Goal: Communication & Community: Answer question/provide support

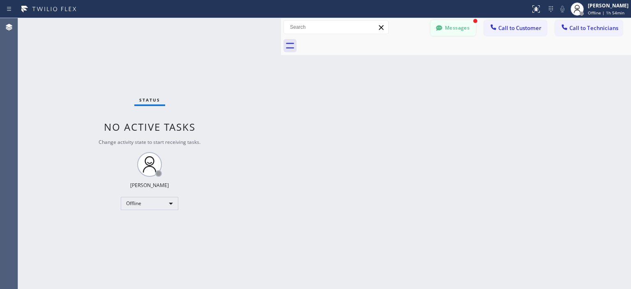
click at [448, 28] on button "Messages" at bounding box center [452, 28] width 45 height 16
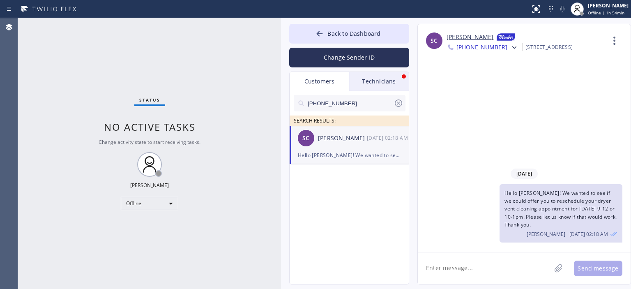
click at [385, 83] on div "Technicians" at bounding box center [379, 81] width 60 height 19
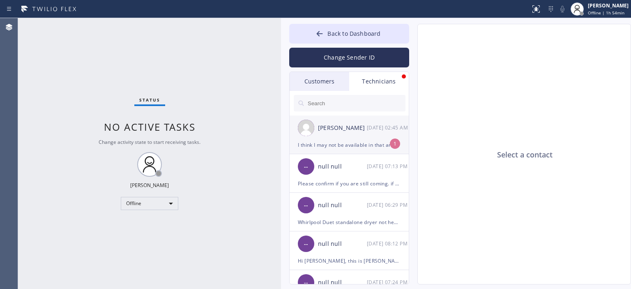
click at [358, 133] on div "[PERSON_NAME] [DATE] 02:45 AM" at bounding box center [349, 127] width 120 height 25
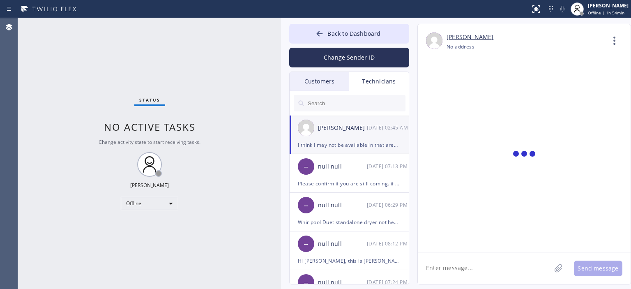
scroll to position [272, 0]
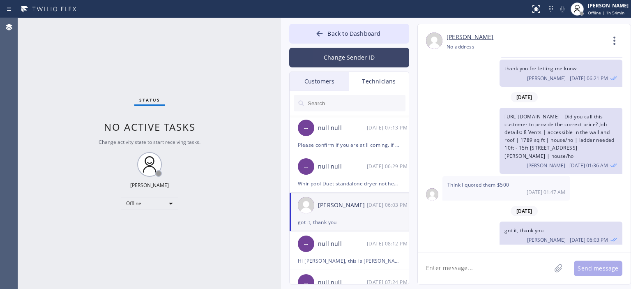
click at [341, 48] on button "Change Sender ID" at bounding box center [349, 58] width 120 height 20
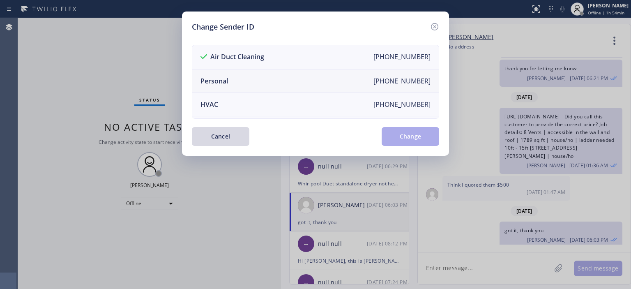
click at [312, 80] on li "Personal [PHONE_NUMBER]" at bounding box center [315, 80] width 246 height 23
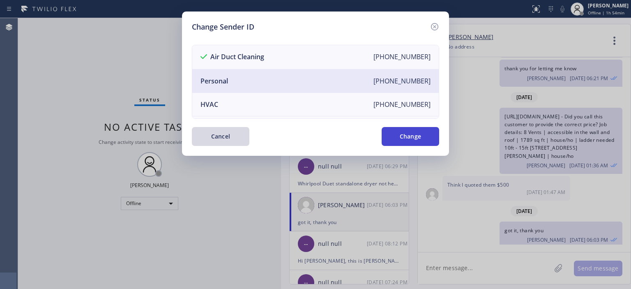
click at [414, 136] on button "Change" at bounding box center [409, 136] width 57 height 19
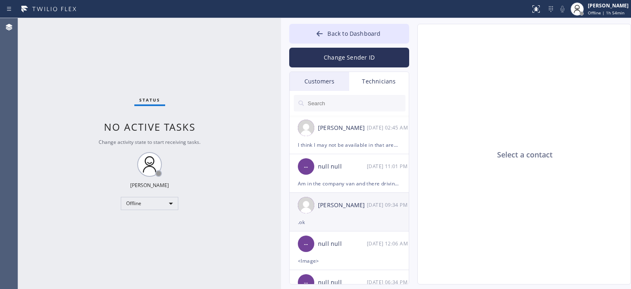
click at [358, 207] on div "[PERSON_NAME]" at bounding box center [342, 204] width 49 height 9
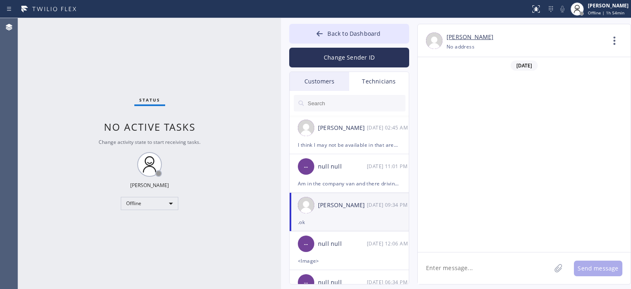
scroll to position [38636, 0]
click at [355, 141] on div "I think I may not be available in that area how bout tues, or [DATE]" at bounding box center [349, 144] width 103 height 9
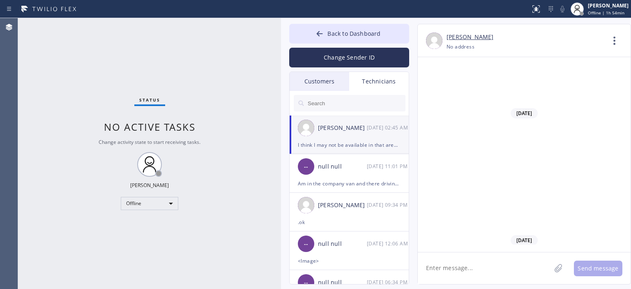
scroll to position [51028, 0]
click at [486, 267] on textarea at bounding box center [484, 268] width 133 height 32
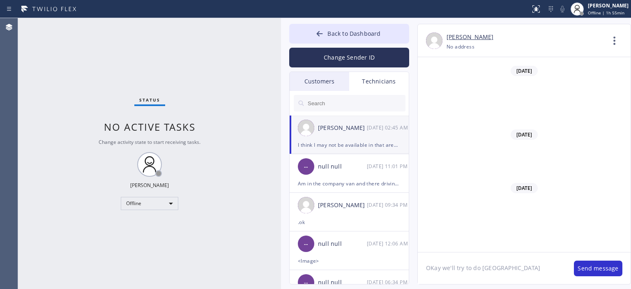
type textarea "OKay we'll try to do [DATE]"
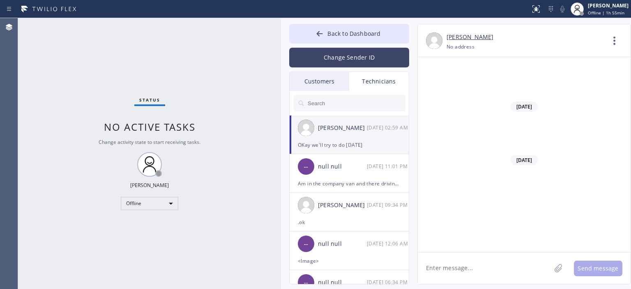
click at [348, 54] on button "Change Sender ID" at bounding box center [349, 58] width 120 height 20
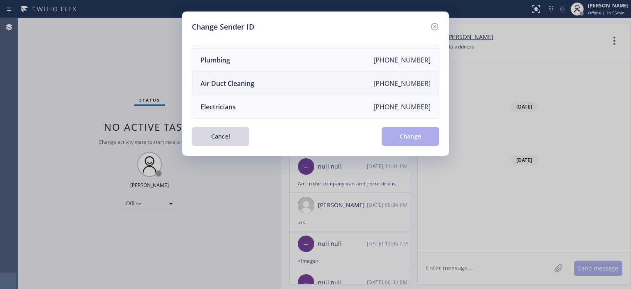
scroll to position [95, 0]
click at [277, 81] on li "Air Duct Cleaning [PHONE_NUMBER]" at bounding box center [315, 83] width 246 height 23
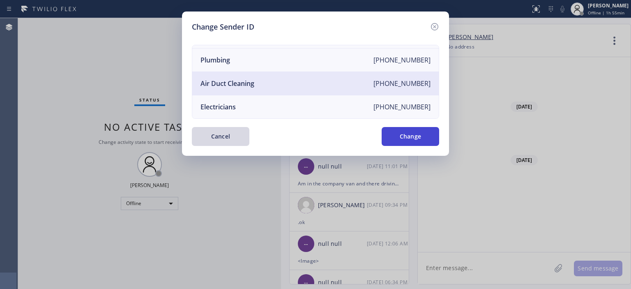
click at [413, 133] on button "Change" at bounding box center [409, 136] width 57 height 19
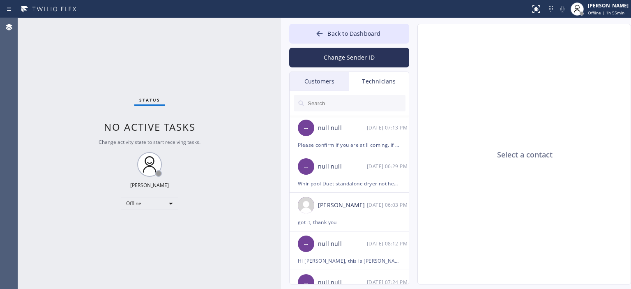
click at [330, 85] on div "Customers" at bounding box center [319, 81] width 60 height 19
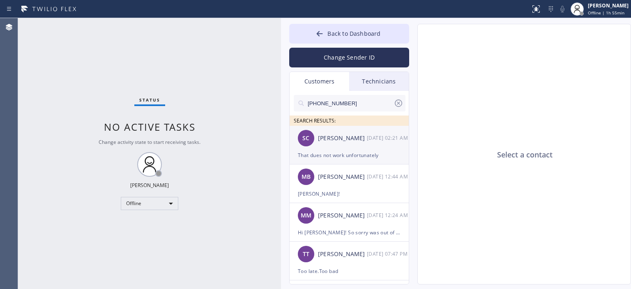
click at [355, 146] on div "SC [PERSON_NAME] [DATE] 02:21 AM" at bounding box center [349, 138] width 120 height 25
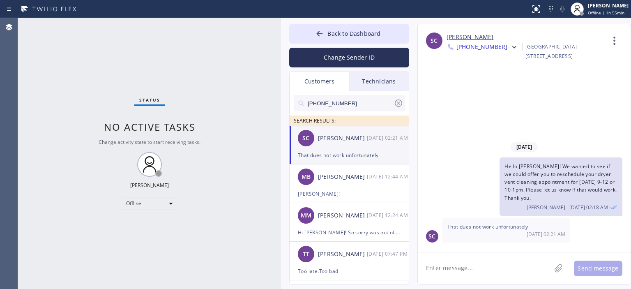
click at [455, 37] on link "[PERSON_NAME]" at bounding box center [469, 36] width 47 height 9
click at [475, 269] on textarea at bounding box center [484, 268] width 133 height 32
click at [554, 49] on div "[GEOGRAPHIC_DATA][STREET_ADDRESS]" at bounding box center [564, 51] width 79 height 19
click at [484, 270] on textarea "Can we offer you" at bounding box center [492, 268] width 148 height 32
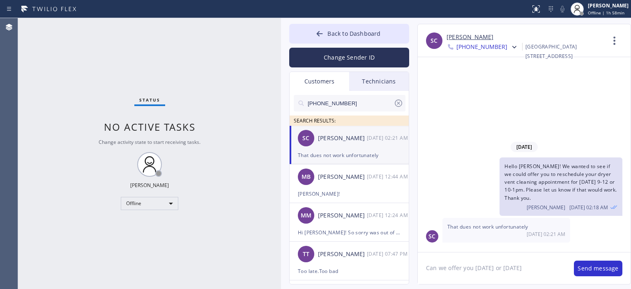
type textarea "Can we offer you [DATE] or [DATE]?"
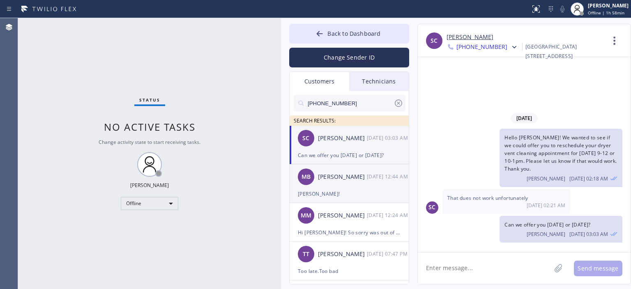
click at [351, 181] on div "MB [PERSON_NAME] [DATE] 12:44 AM" at bounding box center [349, 176] width 120 height 25
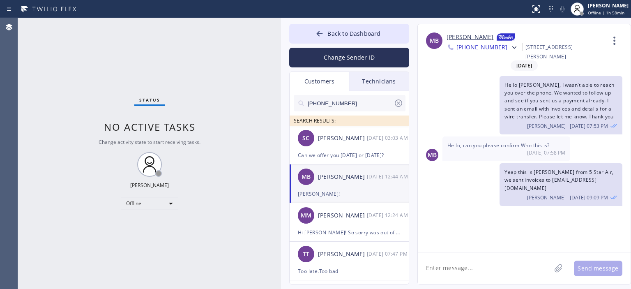
scroll to position [1309, 0]
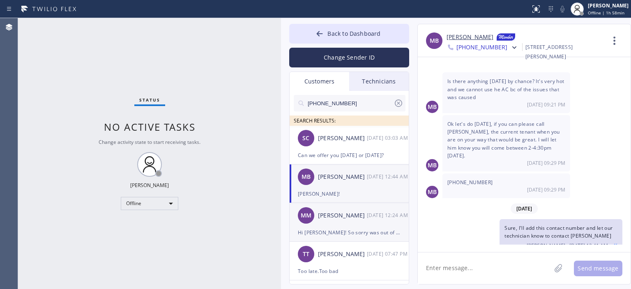
click at [354, 225] on div "MM [PERSON_NAME] [DATE] 12:24 AM" at bounding box center [349, 215] width 120 height 25
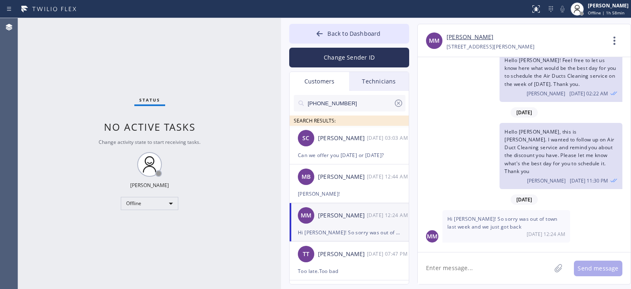
scroll to position [14, 0]
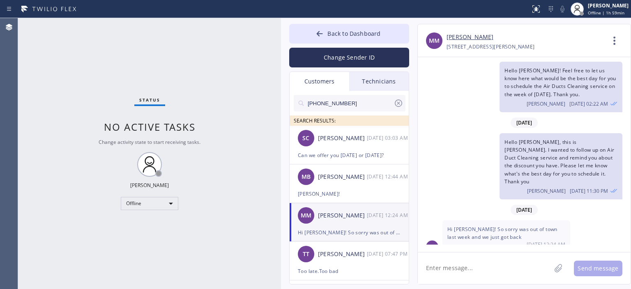
click at [465, 39] on link "[PERSON_NAME]" at bounding box center [469, 36] width 47 height 9
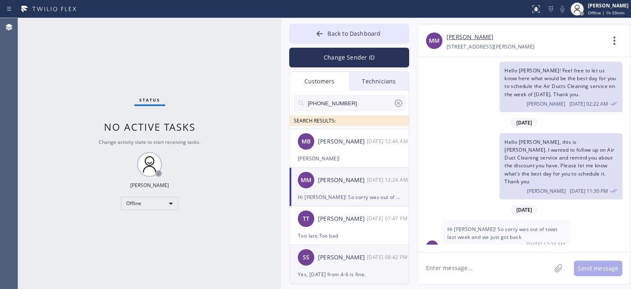
scroll to position [34, 0]
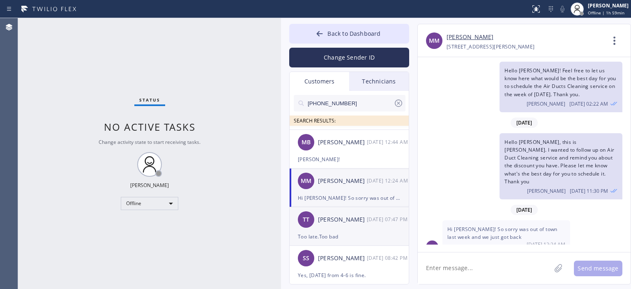
click at [356, 231] on div "TT [PERSON_NAME] [DATE] 07:47 PM" at bounding box center [349, 219] width 120 height 25
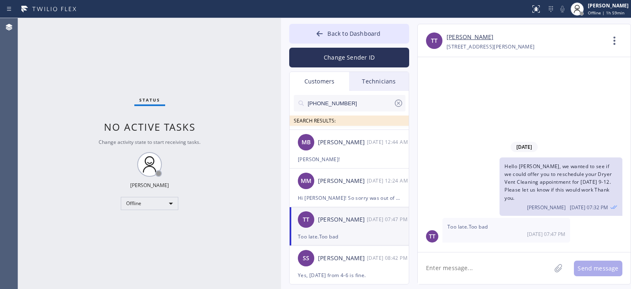
scroll to position [0, 0]
click at [350, 262] on div "SS [PERSON_NAME] [DATE] 08:42 PM" at bounding box center [349, 258] width 120 height 25
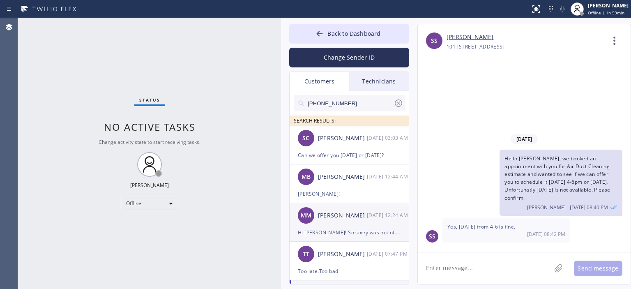
click at [378, 215] on div "[DATE] 12:24 AM" at bounding box center [388, 214] width 43 height 9
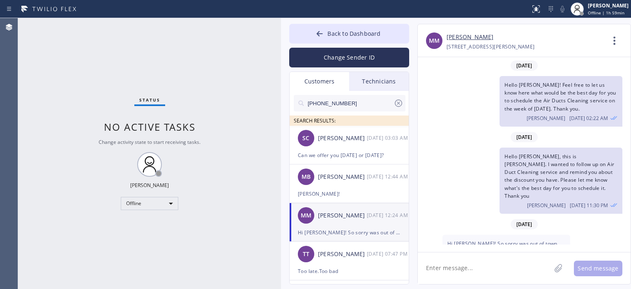
scroll to position [14, 0]
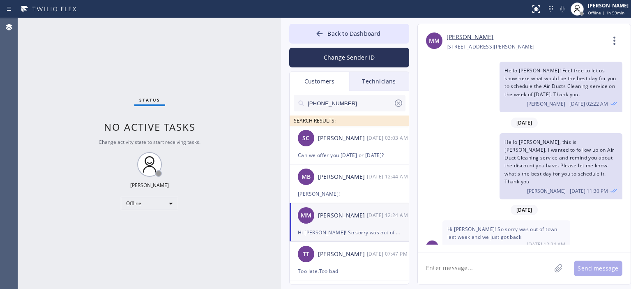
click at [466, 271] on textarea at bounding box center [484, 268] width 133 height 32
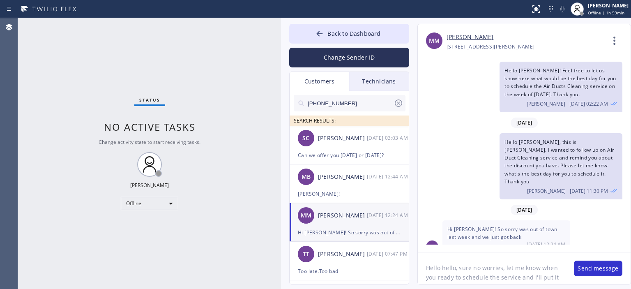
scroll to position [7, 0]
click at [466, 271] on textarea "Hello hello, sure no worries, let me know when you ready to schedule the servic…" at bounding box center [492, 268] width 148 height 32
type textarea "Hello hello, sure no worries, let me know when you ready to schedule the servic…"
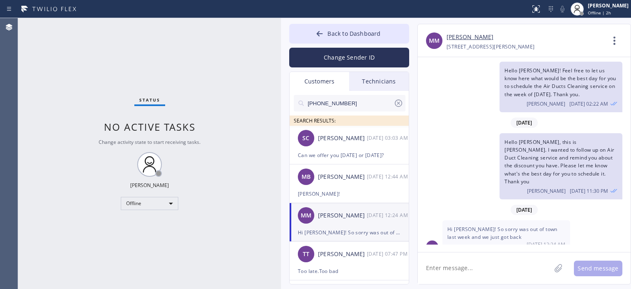
scroll to position [0, 0]
paste textarea "Hello hello, sure no worries, let me know when you ready to schedule the servic…"
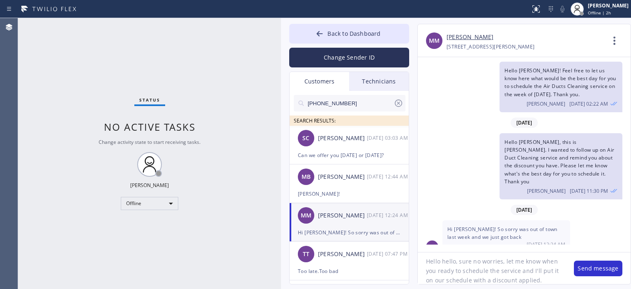
click at [505, 259] on textarea "Hello hello, sure no worries, let me know when you ready to schedule the servic…" at bounding box center [492, 268] width 148 height 32
click at [504, 262] on textarea "Hello hello, sure no worries, let me know when you ready to schedule the servic…" at bounding box center [492, 268] width 148 height 32
click at [507, 280] on textarea "Hello hello, sure no worries, feel free let me know when you ready to schedule …" at bounding box center [492, 268] width 148 height 32
type textarea "Hello hello, sure no worries, feel free let me know when you ready to schedule …"
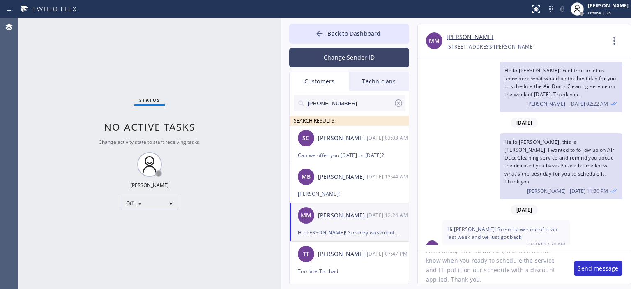
click at [337, 60] on button "Change Sender ID" at bounding box center [349, 58] width 120 height 20
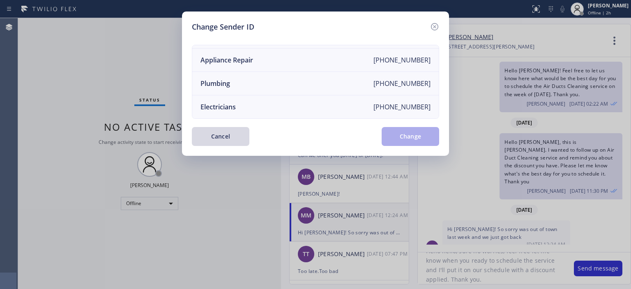
scroll to position [0, 0]
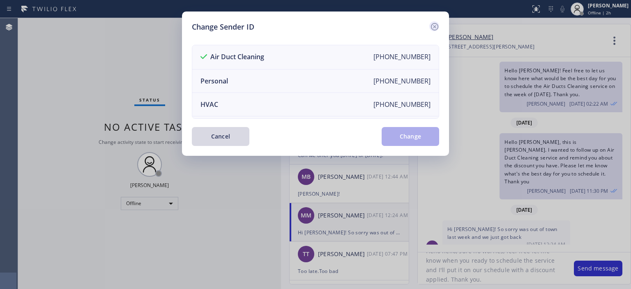
click at [435, 24] on icon at bounding box center [434, 27] width 10 height 10
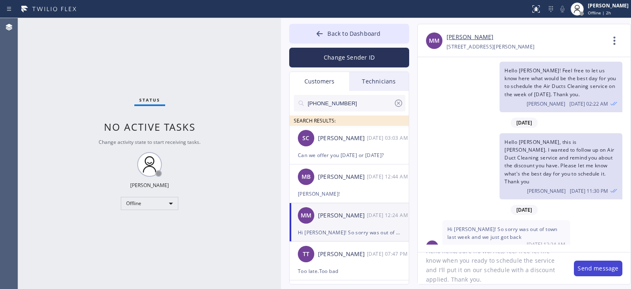
click at [588, 269] on button "Send message" at bounding box center [598, 268] width 48 height 16
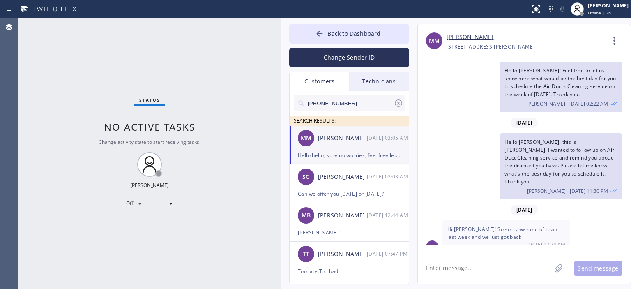
scroll to position [66, 0]
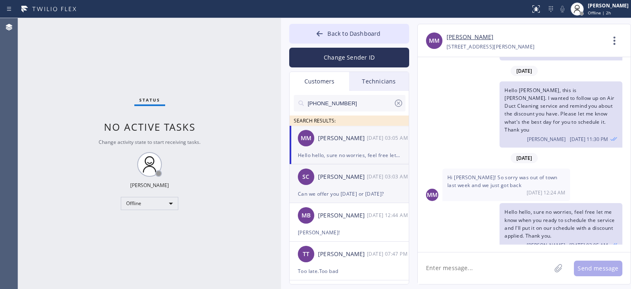
click at [361, 183] on div "SC [PERSON_NAME] [DATE] 03:03 AM" at bounding box center [349, 176] width 120 height 25
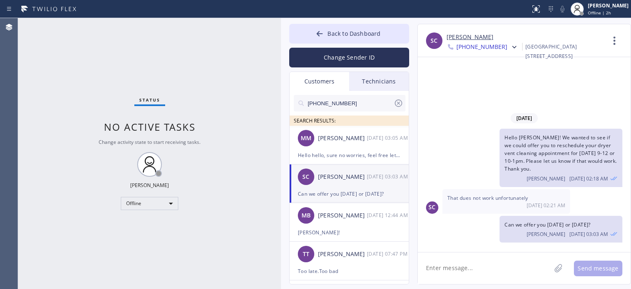
scroll to position [0, 0]
click at [363, 153] on div "Hello hello, sure no worries, feel free let me know when you ready to schedule …" at bounding box center [349, 154] width 103 height 9
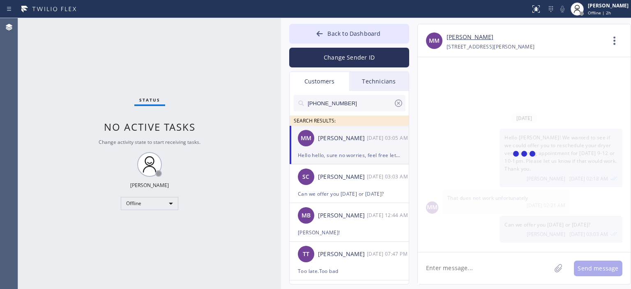
scroll to position [66, 0]
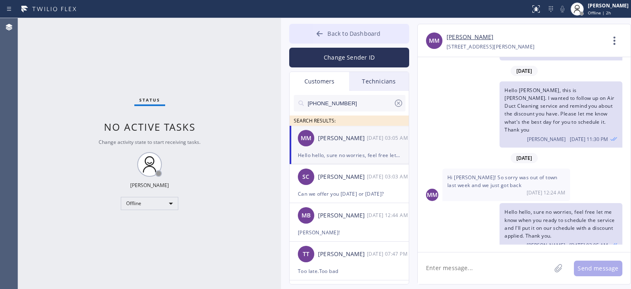
click at [316, 36] on icon at bounding box center [319, 34] width 8 height 8
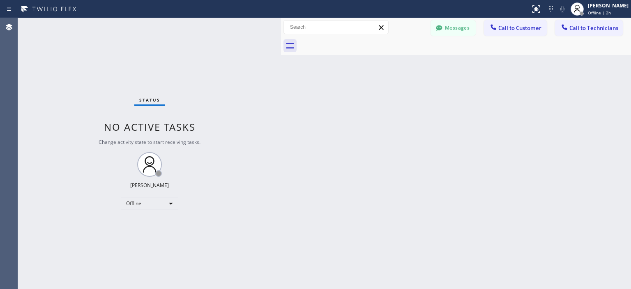
click at [31, 112] on div "Status No active tasks Change activity state to start receiving tasks. [PERSON_…" at bounding box center [149, 153] width 263 height 271
drag, startPoint x: 613, startPoint y: 136, endPoint x: 529, endPoint y: 7, distance: 154.0
click at [613, 134] on div "Back to Dashboard Change Sender ID Customers Technicians [PHONE_NUMBER] SEARCH …" at bounding box center [456, 153] width 350 height 271
click at [448, 27] on button "Messages" at bounding box center [452, 28] width 45 height 16
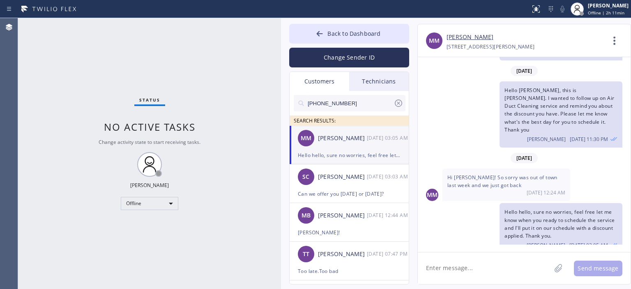
click at [366, 104] on input "[PHONE_NUMBER]" at bounding box center [350, 103] width 87 height 16
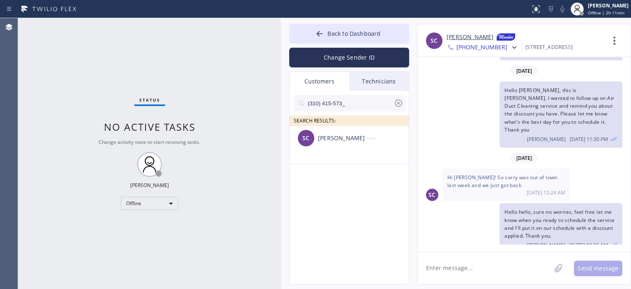
click at [384, 176] on ul "SC [PERSON_NAME] --:--" at bounding box center [349, 154] width 120 height 57
click at [373, 140] on div "--:--" at bounding box center [388, 137] width 43 height 9
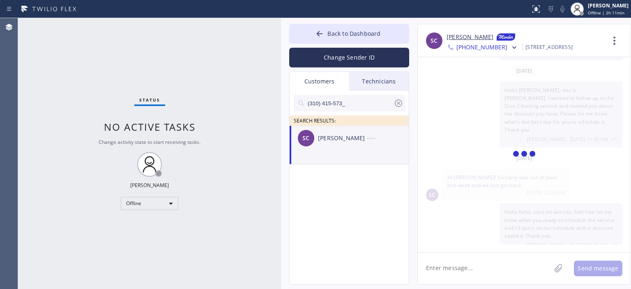
scroll to position [0, 0]
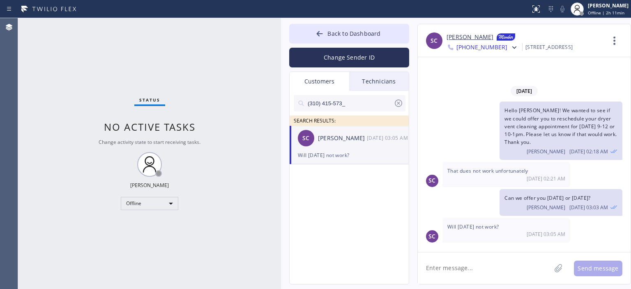
click at [475, 267] on textarea at bounding box center [484, 268] width 133 height 32
type textarea "S"
click at [39, 102] on div "Status No active tasks Change activity state to start receiving tasks. [PERSON_…" at bounding box center [149, 153] width 263 height 271
click at [503, 268] on textarea "Sorry [DATE] won't" at bounding box center [492, 268] width 148 height 32
click at [504, 269] on textarea "Sorry [DATE] won't work, that's why we wanted to offer a reschedule ahead of ti…" at bounding box center [492, 268] width 148 height 32
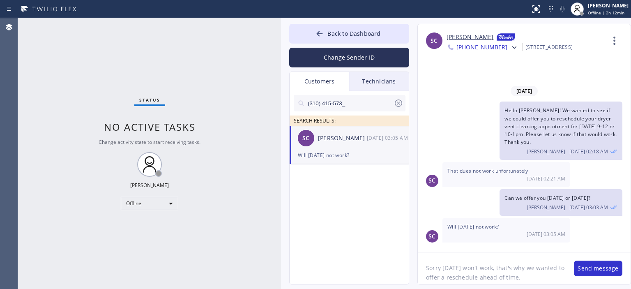
click at [537, 275] on textarea "Sorry [DATE] won't work, that's why we wanted to offer a reschedule ahead of ti…" at bounding box center [492, 268] width 148 height 32
click at [473, 264] on textarea "Sorry [DATE] won't work, that's why we wanted to offer a reschedule ahead of ti…" at bounding box center [492, 268] width 148 height 32
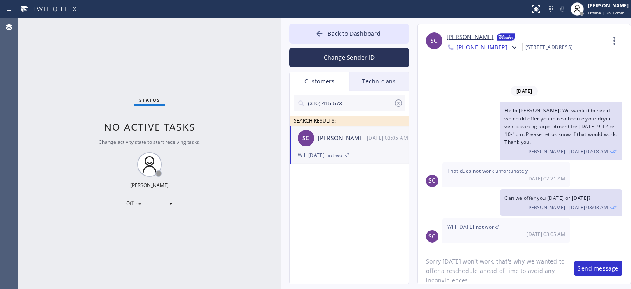
click at [472, 270] on textarea "Sorry [DATE] won't work, that's why we wanted to offer a reschedule ahead of ti…" at bounding box center [492, 268] width 148 height 32
type textarea "Sorry [DATE] won't work, that's why we wanted to offer a reschedule ahead of ti…"
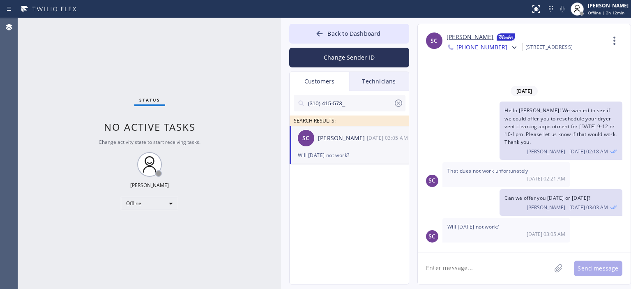
paste textarea "Sorry [DATE] won't work, that's why we wanted to offer a scheduled ahead of tim…"
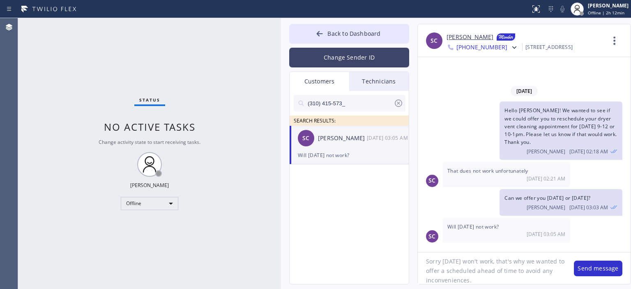
type textarea "Sorry [DATE] won't work, that's why we wanted to offer a scheduled ahead of tim…"
click at [357, 58] on button "Change Sender ID" at bounding box center [349, 58] width 120 height 20
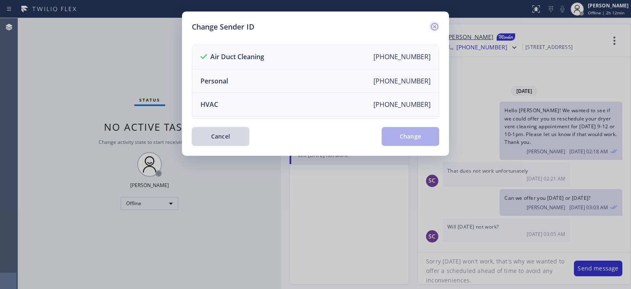
click at [434, 26] on icon at bounding box center [434, 27] width 10 height 10
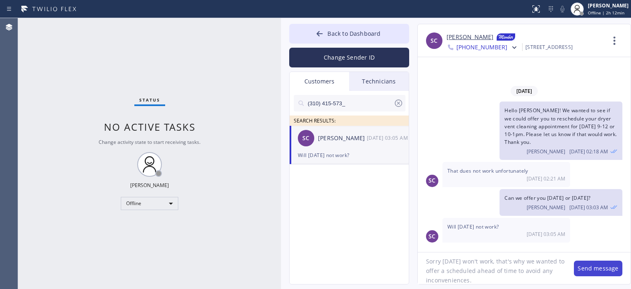
click at [593, 266] on button "Send message" at bounding box center [598, 268] width 48 height 16
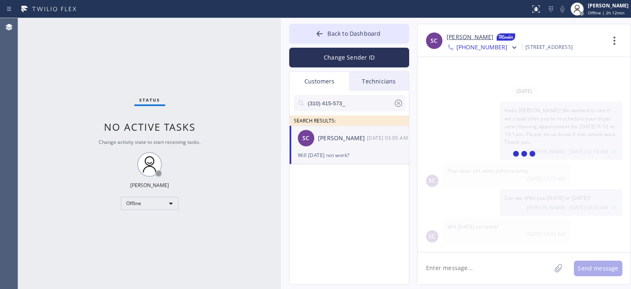
scroll to position [16, 0]
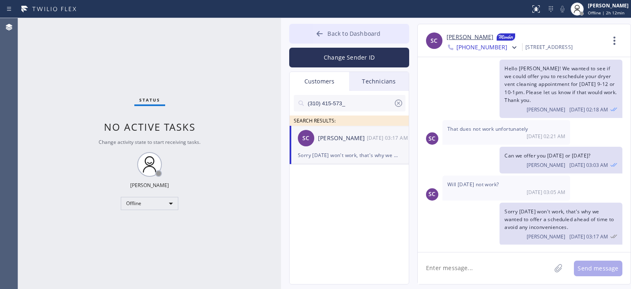
click at [316, 31] on icon at bounding box center [319, 34] width 8 height 8
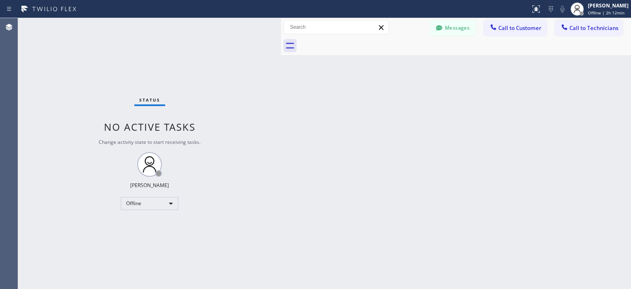
drag, startPoint x: 606, startPoint y: 129, endPoint x: 551, endPoint y: 79, distance: 73.5
click at [606, 129] on div "Back to Dashboard Change Sender ID Customers Technicians (310) 415-573_ SEARCH …" at bounding box center [456, 153] width 350 height 271
click at [624, 154] on div "Back to Dashboard Change Sender ID Customers Technicians (310) 415-573_ SEARCH …" at bounding box center [456, 153] width 350 height 271
click at [448, 30] on button "Messages" at bounding box center [452, 28] width 45 height 16
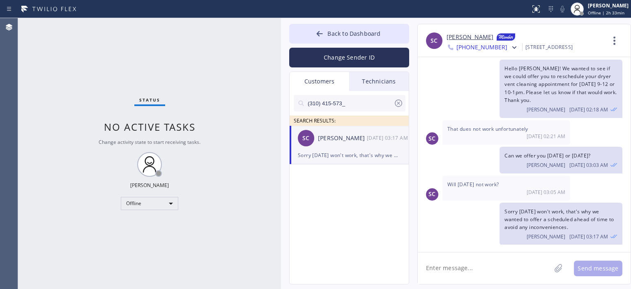
click at [396, 104] on icon at bounding box center [398, 103] width 10 height 10
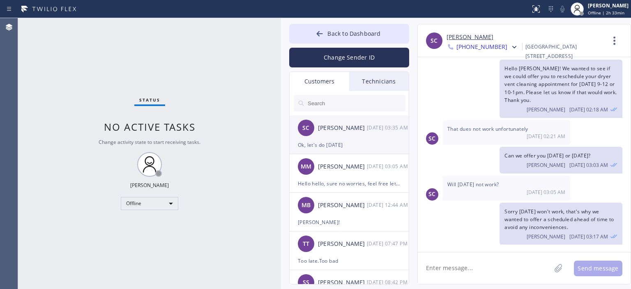
click at [379, 134] on div "SC [PERSON_NAME] [DATE] 03:35 AM" at bounding box center [349, 127] width 120 height 25
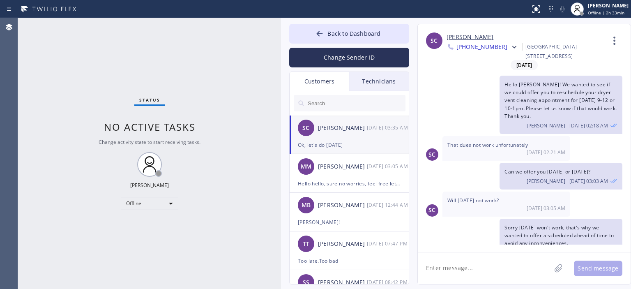
scroll to position [0, 0]
click at [373, 181] on div "Hello hello, sure no worries, feel free let me know when you ready to schedule …" at bounding box center [349, 183] width 103 height 9
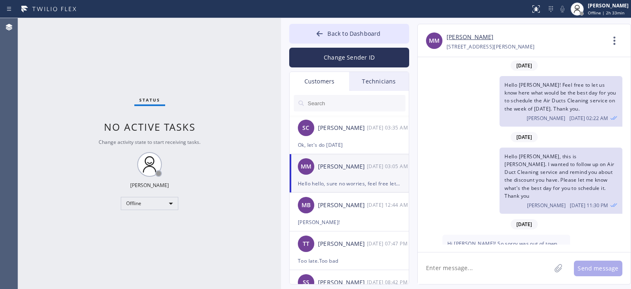
scroll to position [66, 0]
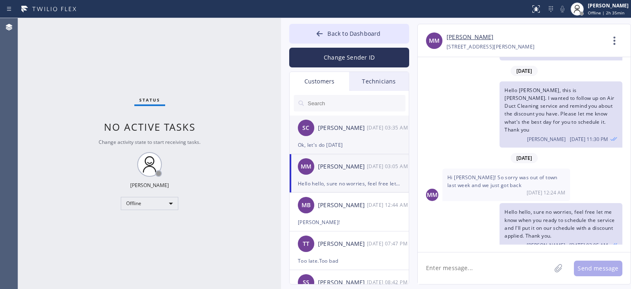
click at [360, 136] on div "SC [PERSON_NAME] [DATE] 03:35 AM" at bounding box center [349, 127] width 120 height 25
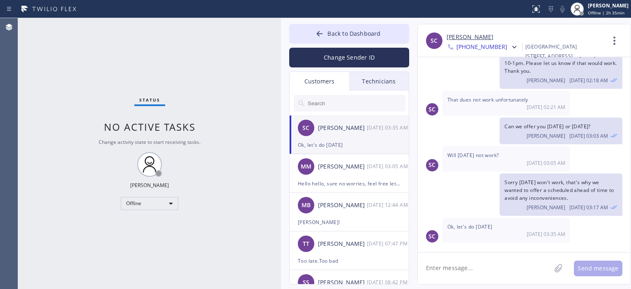
scroll to position [43, 0]
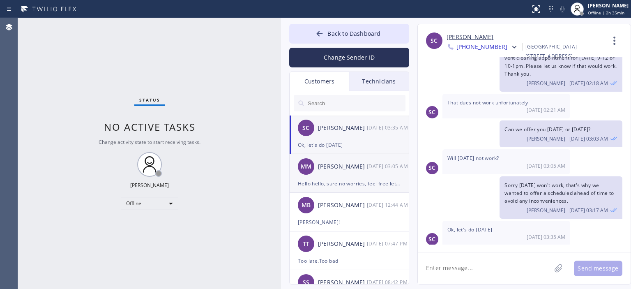
click at [350, 165] on div "[PERSON_NAME]" at bounding box center [342, 166] width 49 height 9
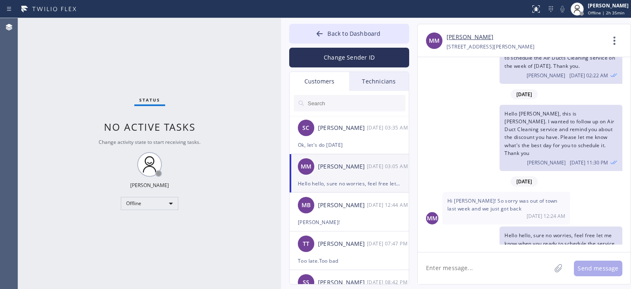
scroll to position [66, 0]
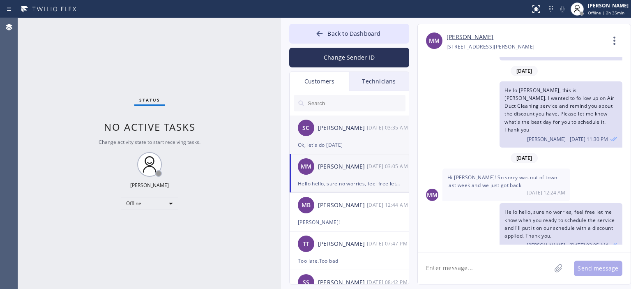
click at [361, 143] on div "Ok, let's do [DATE]" at bounding box center [349, 144] width 103 height 9
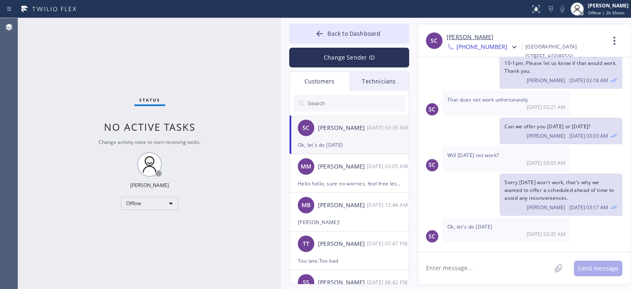
scroll to position [43, 0]
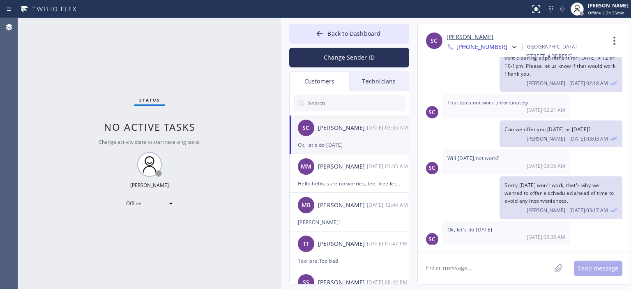
click at [480, 266] on textarea at bounding box center [484, 268] width 133 height 32
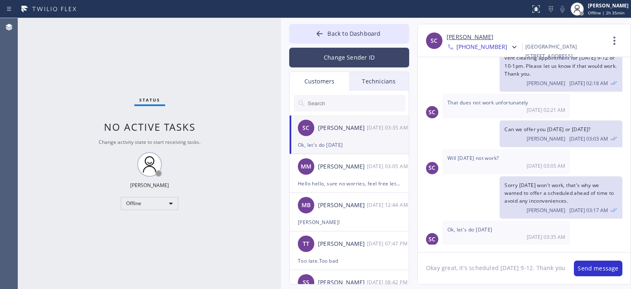
type textarea "Okay great, it's scheduled [DATE] 9-12. Thank you"
click at [333, 63] on button "Change Sender ID" at bounding box center [349, 58] width 120 height 20
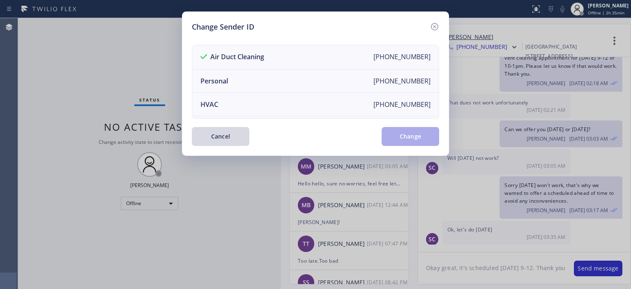
click at [436, 25] on icon at bounding box center [434, 27] width 10 height 10
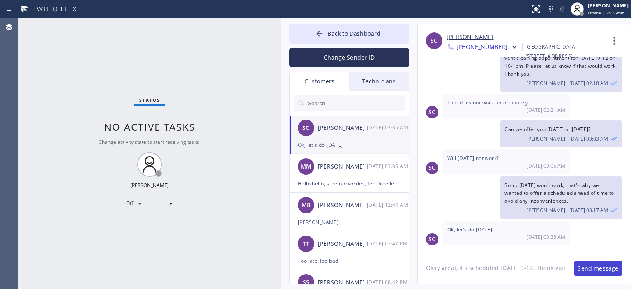
click at [589, 270] on button "Send message" at bounding box center [598, 268] width 48 height 16
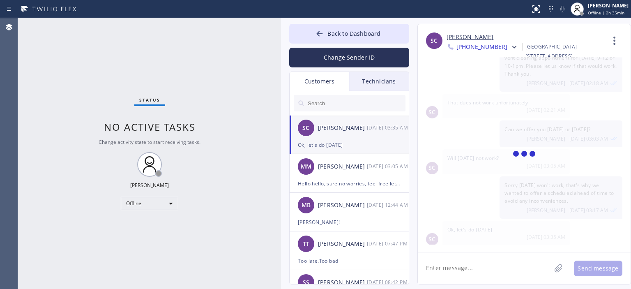
scroll to position [79, 0]
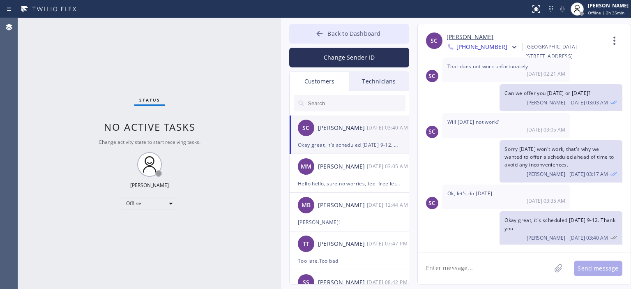
click at [312, 35] on button "Back to Dashboard" at bounding box center [349, 34] width 120 height 20
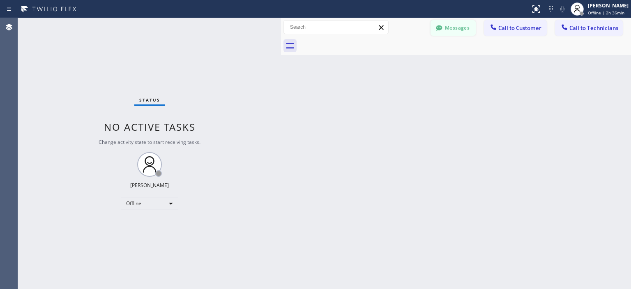
click at [442, 27] on icon at bounding box center [439, 28] width 8 height 8
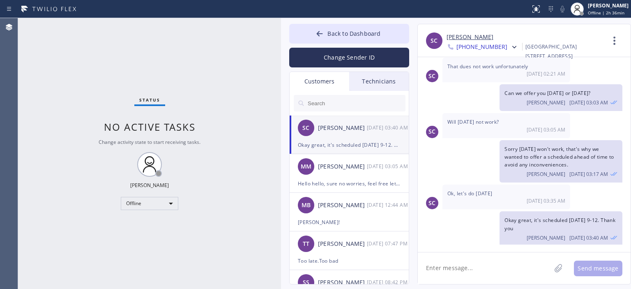
click at [342, 103] on input "text" at bounding box center [356, 103] width 99 height 16
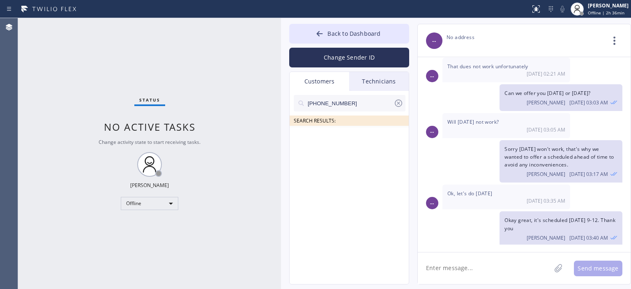
click at [361, 106] on input "[PHONE_NUMBER]" at bounding box center [350, 103] width 87 height 16
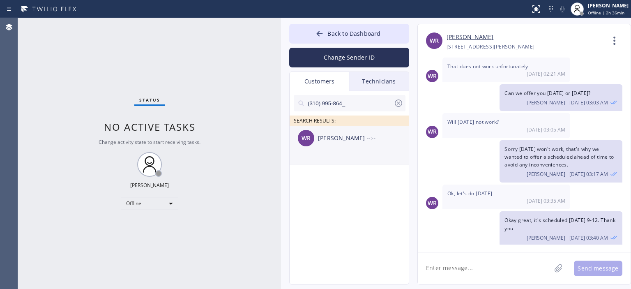
click at [365, 142] on div "[PERSON_NAME]" at bounding box center [342, 137] width 49 height 9
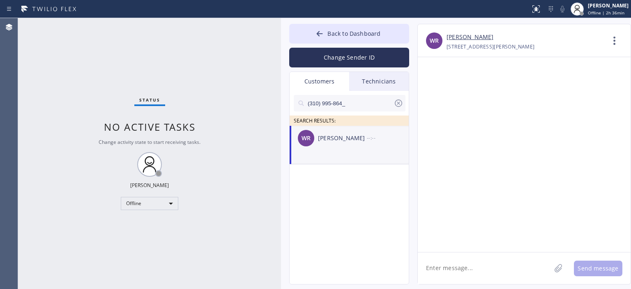
scroll to position [0, 0]
click at [468, 264] on textarea at bounding box center [484, 268] width 133 height 32
click at [497, 276] on textarea "Hello [PERSON_NAME], we wanted to follow up on Air Duct Cleaning estimate" at bounding box center [492, 268] width 148 height 32
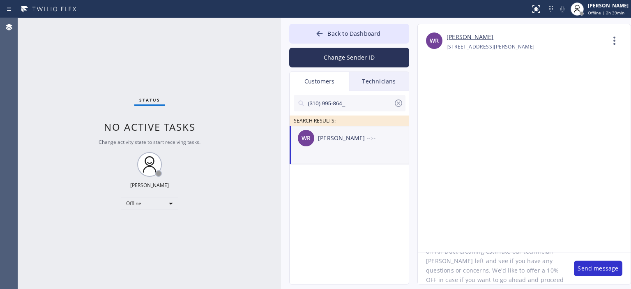
scroll to position [35, 0]
click at [463, 279] on textarea "Hello [PERSON_NAME], we wanted to follow up on Air Duct Cleaning estimate our t…" at bounding box center [492, 268] width 148 height 32
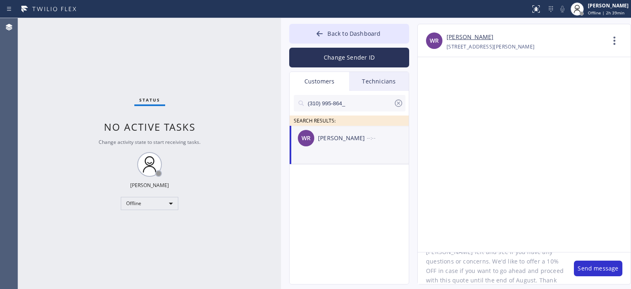
type textarea "Hello [PERSON_NAME], we wanted to follow up on Air Duct Cleaning estimate our t…"
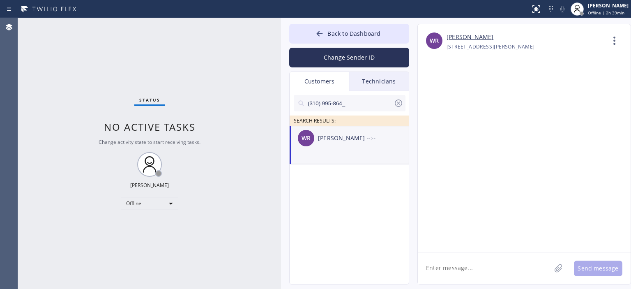
scroll to position [0, 0]
paste textarea "Hello [PERSON_NAME], we wanted to follow up on Air Duct Cleaning estimate our t…"
type textarea "Hello [PERSON_NAME], we wanted to follow up on Air Duct Cleaning estimate our t…"
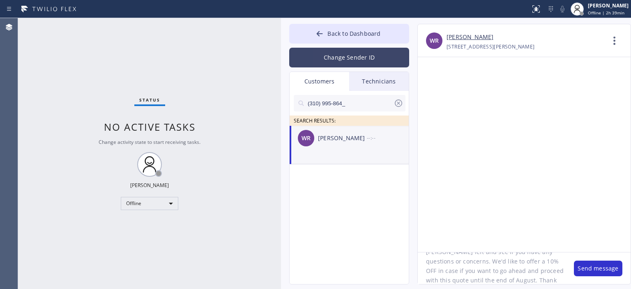
click at [361, 61] on button "Change Sender ID" at bounding box center [349, 58] width 120 height 20
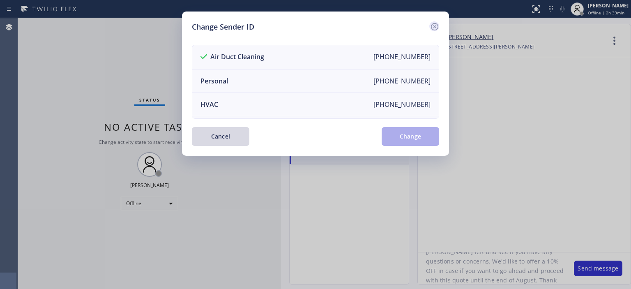
click at [436, 26] on icon at bounding box center [434, 27] width 10 height 10
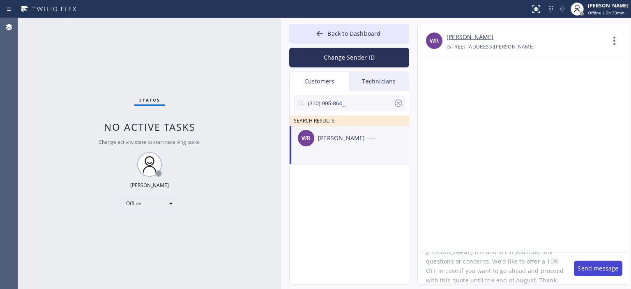
click at [593, 269] on button "Send message" at bounding box center [598, 268] width 48 height 16
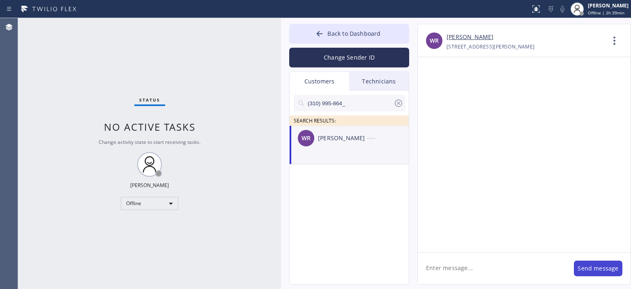
scroll to position [0, 0]
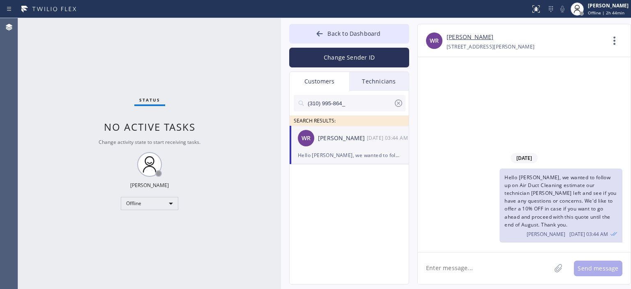
click at [400, 105] on icon at bounding box center [398, 103] width 10 height 10
click at [355, 101] on input "text" at bounding box center [356, 103] width 99 height 16
click at [349, 138] on div "[PERSON_NAME]" at bounding box center [342, 137] width 49 height 9
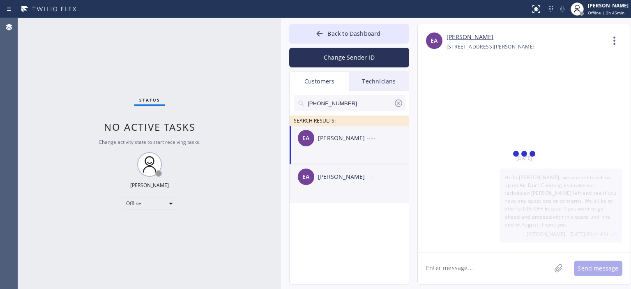
click at [351, 179] on div "[PERSON_NAME]" at bounding box center [342, 176] width 49 height 9
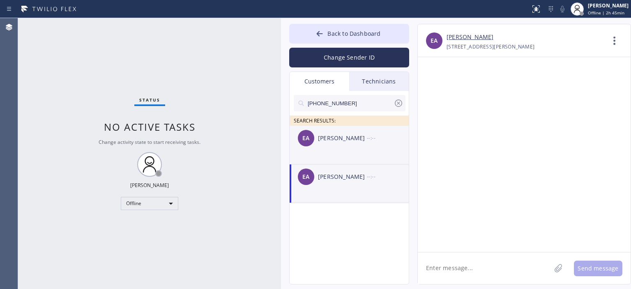
click at [352, 147] on div "[PERSON_NAME] --:--" at bounding box center [349, 138] width 120 height 25
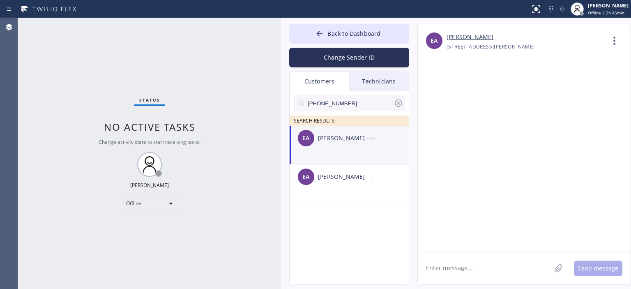
click at [363, 143] on div "[PERSON_NAME] --:--" at bounding box center [349, 138] width 120 height 25
click at [450, 273] on textarea at bounding box center [484, 268] width 133 height 32
paste textarea "Hello [PERSON_NAME], we wanted to follow up on Air Duct Cleaning estimate our t…"
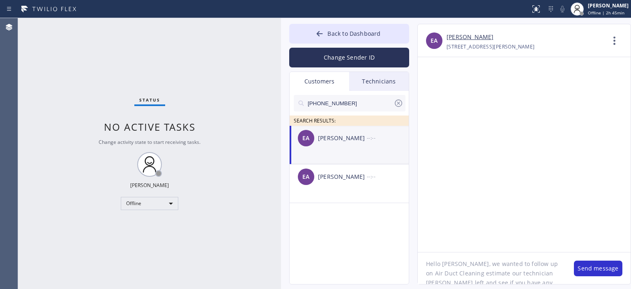
scroll to position [36, 0]
type textarea "Hello [PERSON_NAME], we wanted to follow up on Air Duct Cleaning estimate our t…"
click at [340, 60] on button "Change Sender ID" at bounding box center [349, 58] width 120 height 20
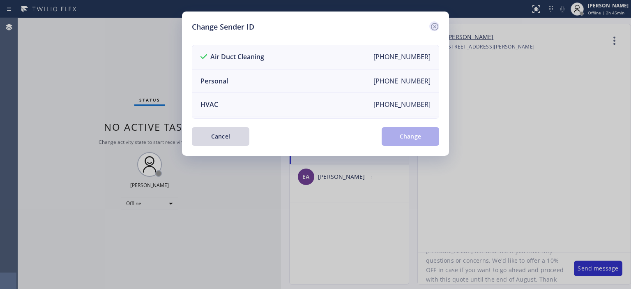
click at [434, 28] on icon at bounding box center [434, 27] width 10 height 10
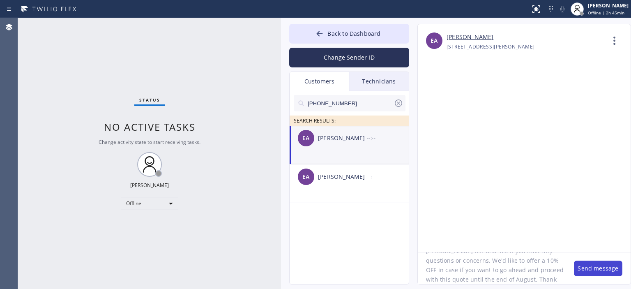
click at [594, 270] on button "Send message" at bounding box center [598, 268] width 48 height 16
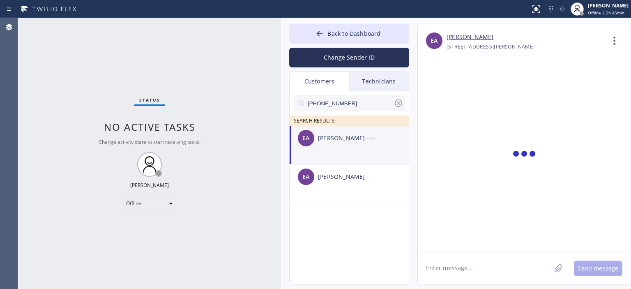
scroll to position [0, 0]
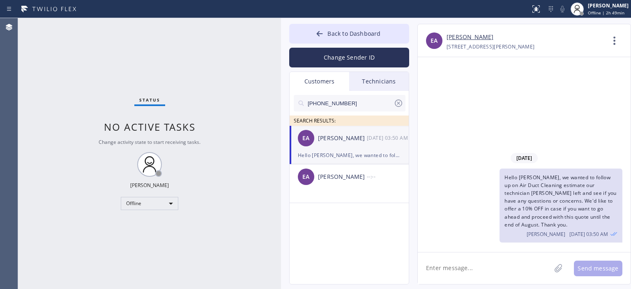
click at [402, 106] on icon at bounding box center [398, 103] width 10 height 10
click at [376, 106] on input "text" at bounding box center [356, 103] width 99 height 16
click at [371, 142] on div "--:--" at bounding box center [388, 137] width 43 height 9
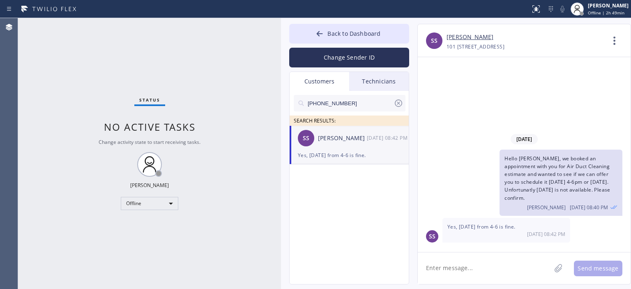
click at [459, 269] on textarea at bounding box center [484, 268] width 133 height 32
paste textarea "Hello [PERSON_NAME], we wanted to follow up on Air Duct Cleaning estimate our t…"
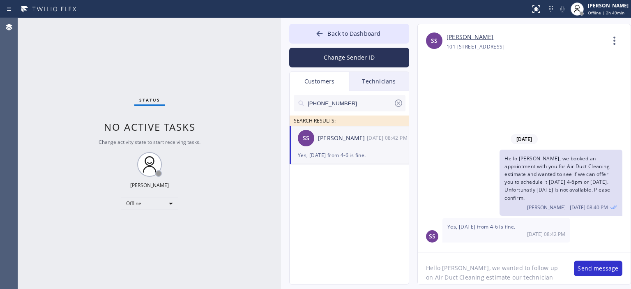
click at [450, 270] on textarea "Hello [PERSON_NAME], we wanted to follow up on Air Duct Cleaning estimate our t…" at bounding box center [492, 268] width 148 height 32
type textarea "Hello [PERSON_NAME], we wanted to follow up on Air Duct Cleaning estimate our t…"
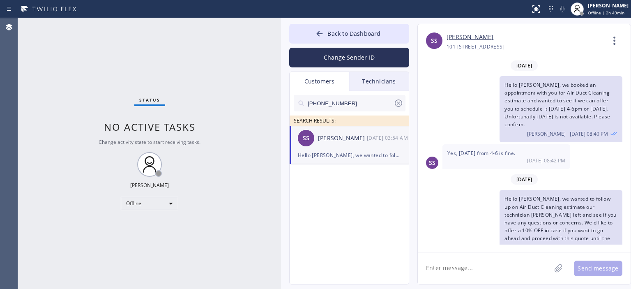
scroll to position [11, 0]
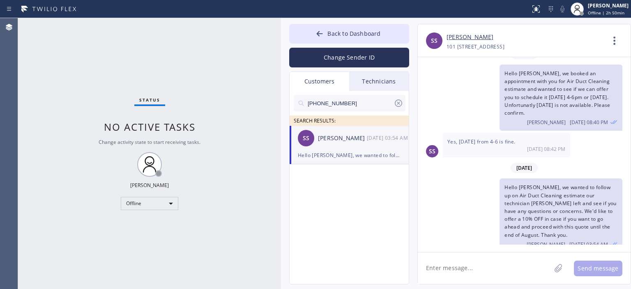
click at [397, 101] on icon at bounding box center [398, 103] width 10 height 10
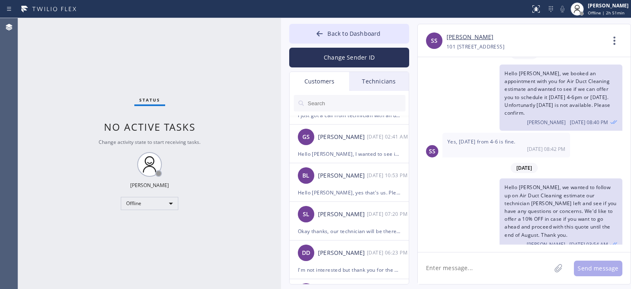
scroll to position [353, 0]
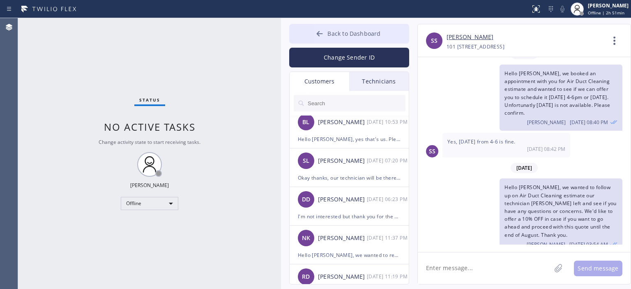
click at [317, 30] on icon at bounding box center [319, 34] width 8 height 8
